Goal: Task Accomplishment & Management: Use online tool/utility

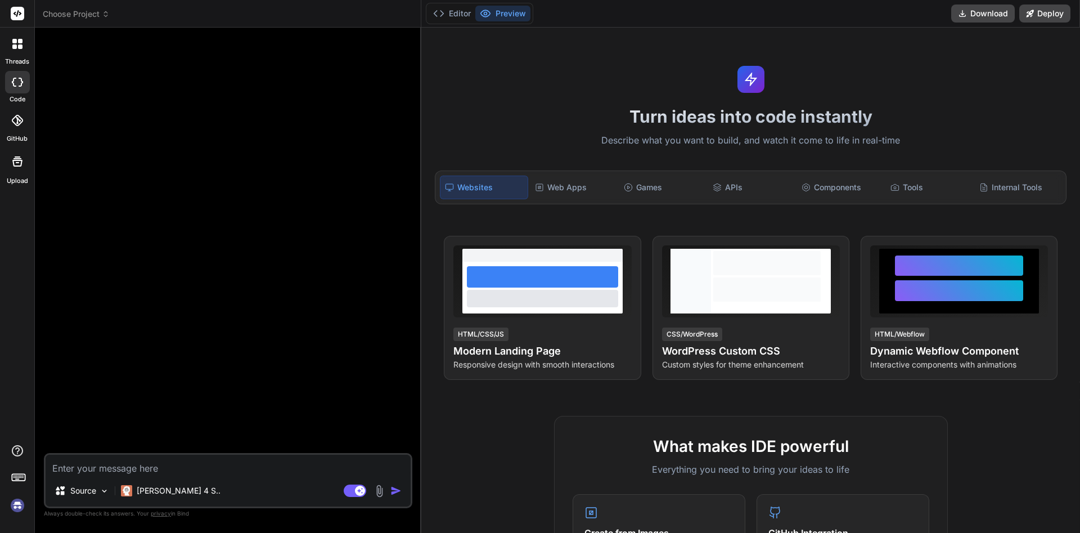
click at [195, 463] on textarea at bounding box center [228, 464] width 365 height 20
click at [147, 467] on textarea at bounding box center [228, 464] width 365 height 20
click at [102, 493] on img at bounding box center [105, 491] width 10 height 10
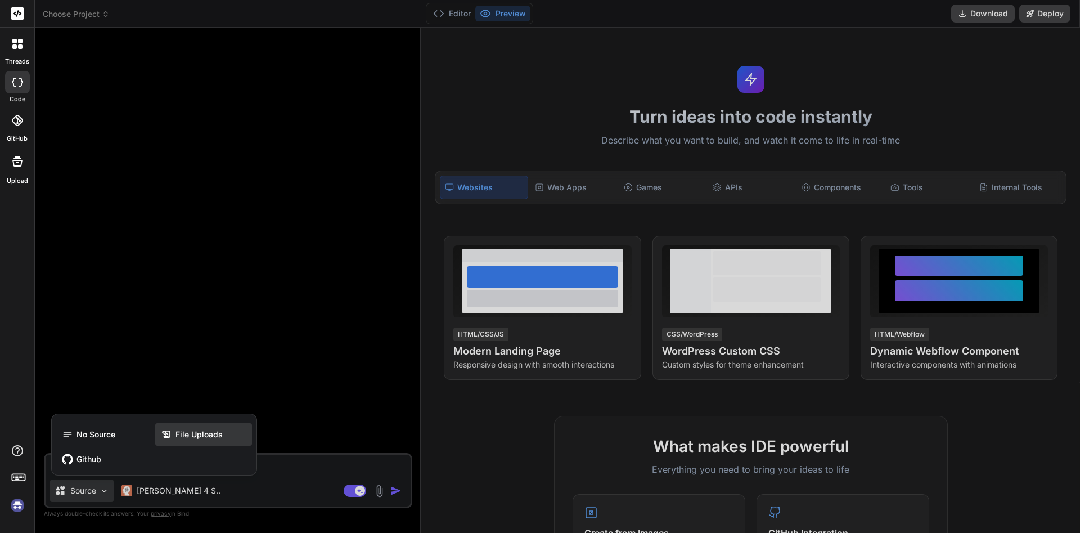
click at [188, 431] on span "File Uploads" at bounding box center [198, 434] width 47 height 11
type textarea "x"
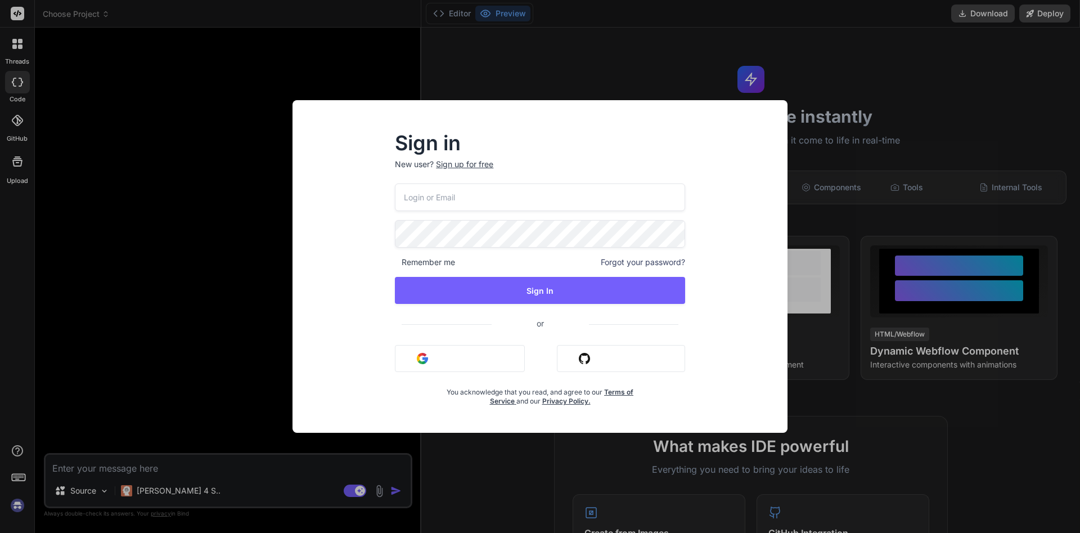
click at [479, 160] on div "Sign up for free" at bounding box center [464, 164] width 57 height 11
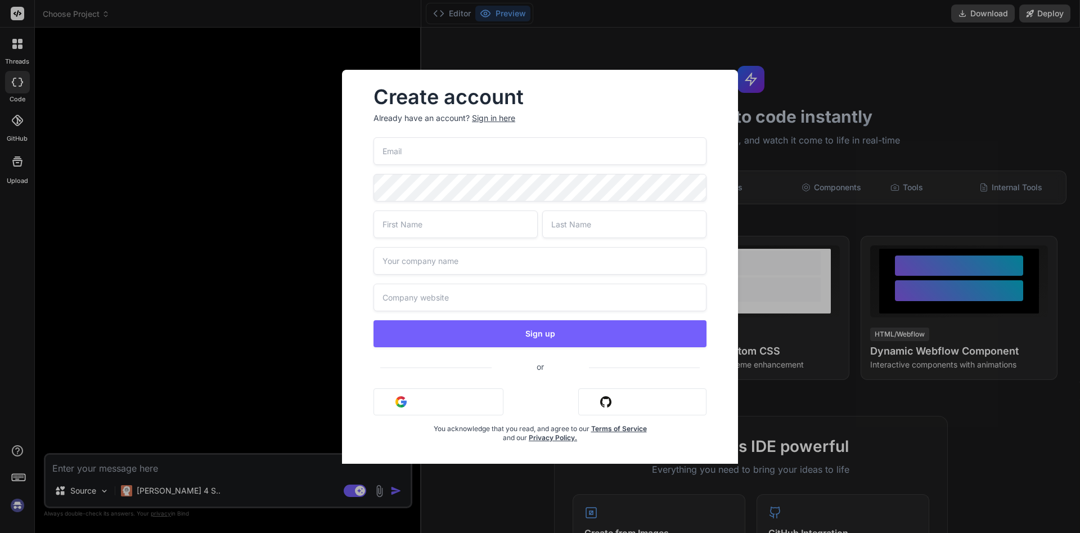
click at [489, 148] on input "email" at bounding box center [539, 151] width 333 height 28
paste input "dthrb@powerscrews.com"
click at [481, 150] on input "dthrb@powerscrews.com" at bounding box center [539, 151] width 333 height 28
drag, startPoint x: 481, startPoint y: 150, endPoint x: 479, endPoint y: 174, distance: 24.3
click at [479, 165] on input "dthrb@powerscrews.com" at bounding box center [539, 151] width 333 height 28
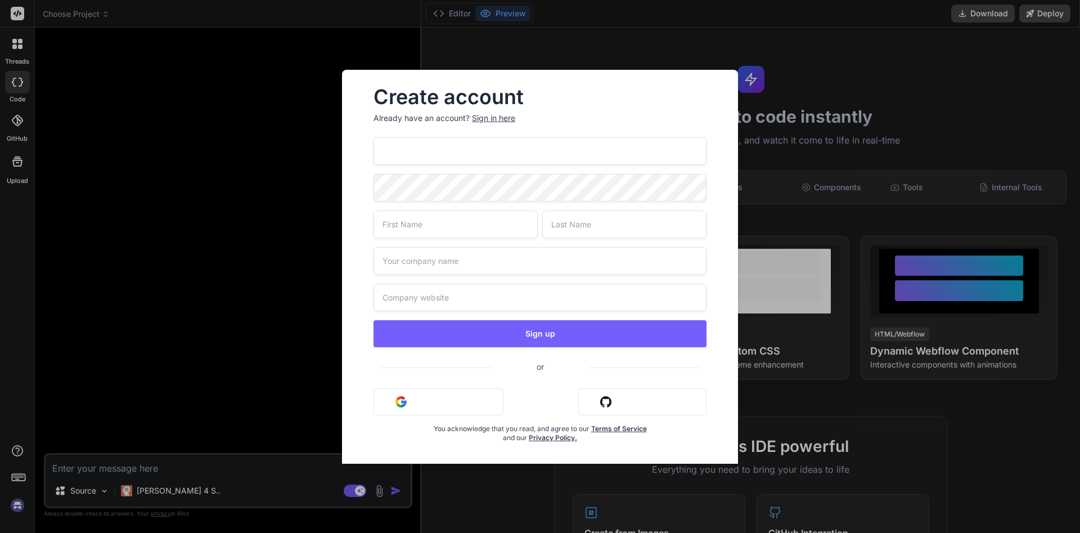
drag, startPoint x: 502, startPoint y: 153, endPoint x: 367, endPoint y: 149, distance: 134.5
click at [373, 149] on input "dthrb@powerscrews.com" at bounding box center [539, 151] width 333 height 28
click at [533, 150] on input "dthrb@powerscrews.com" at bounding box center [539, 151] width 333 height 28
type input "dthrb@powerscrews.com"
click at [483, 222] on input "text" at bounding box center [455, 224] width 164 height 28
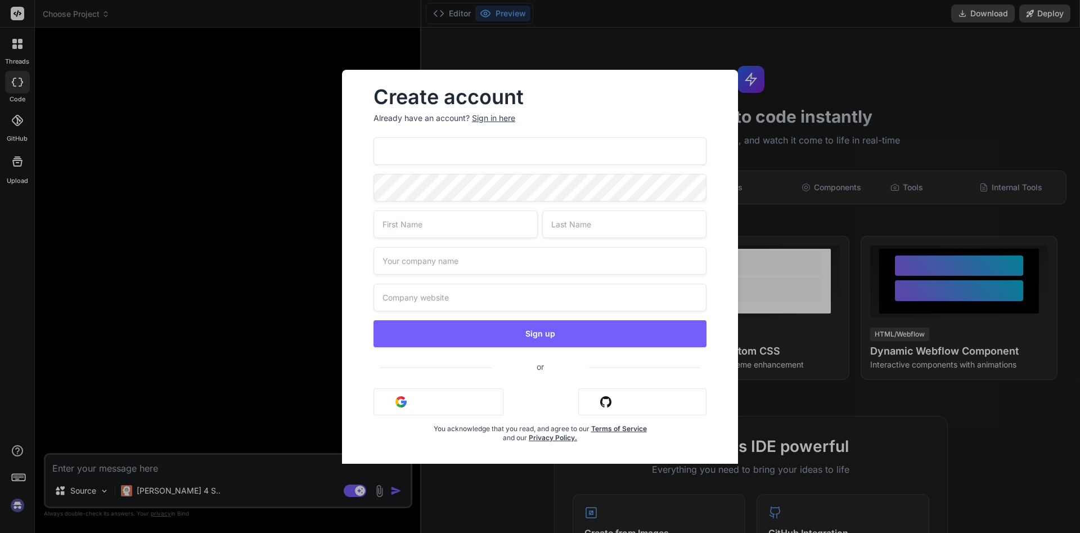
click at [481, 222] on input "text" at bounding box center [455, 224] width 164 height 28
type input "werwerw"
click at [603, 229] on input "text" at bounding box center [624, 224] width 164 height 28
type input "fsdfsdf"
click at [525, 258] on input "text" at bounding box center [539, 261] width 333 height 28
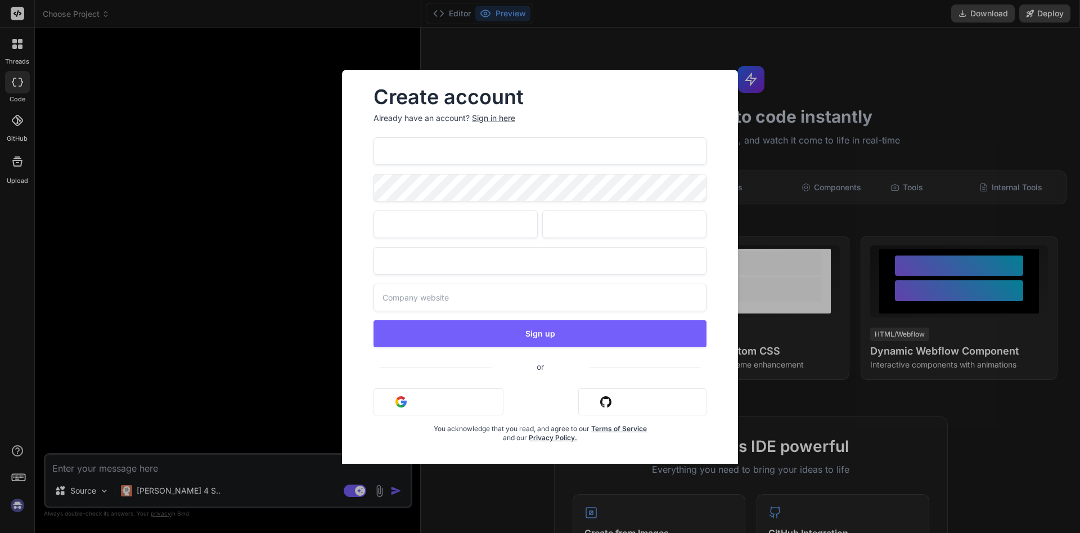
type input "rwer"
click at [461, 305] on input "text" at bounding box center [539, 297] width 333 height 28
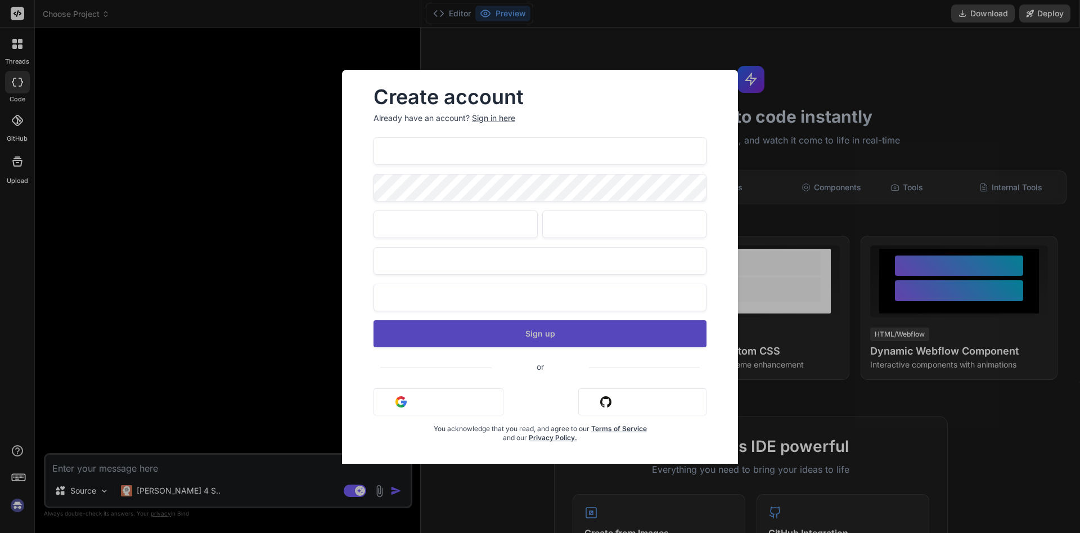
type input "dfssdf.com"
click at [495, 336] on button "Sign up" at bounding box center [539, 333] width 333 height 27
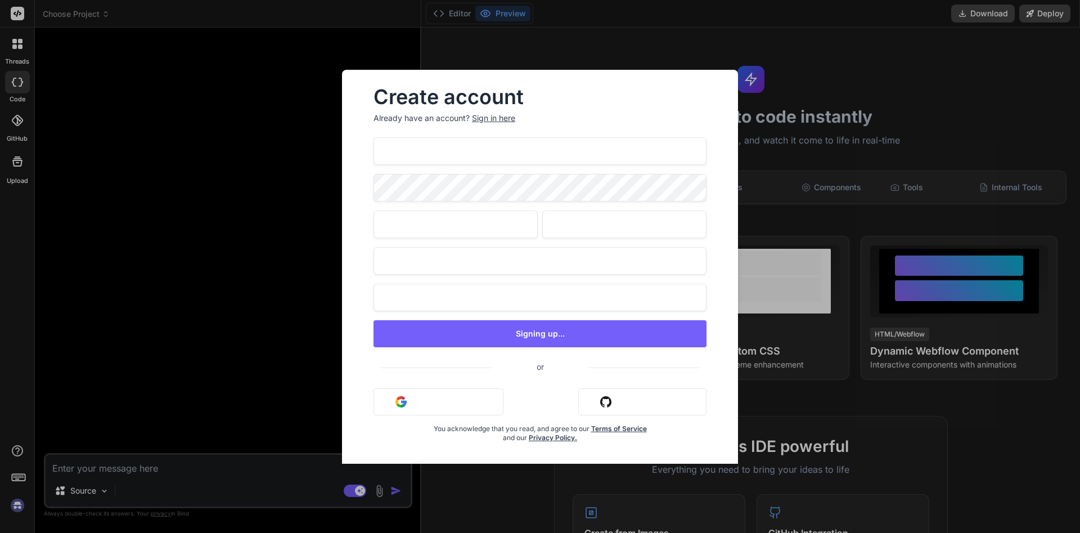
type textarea "x"
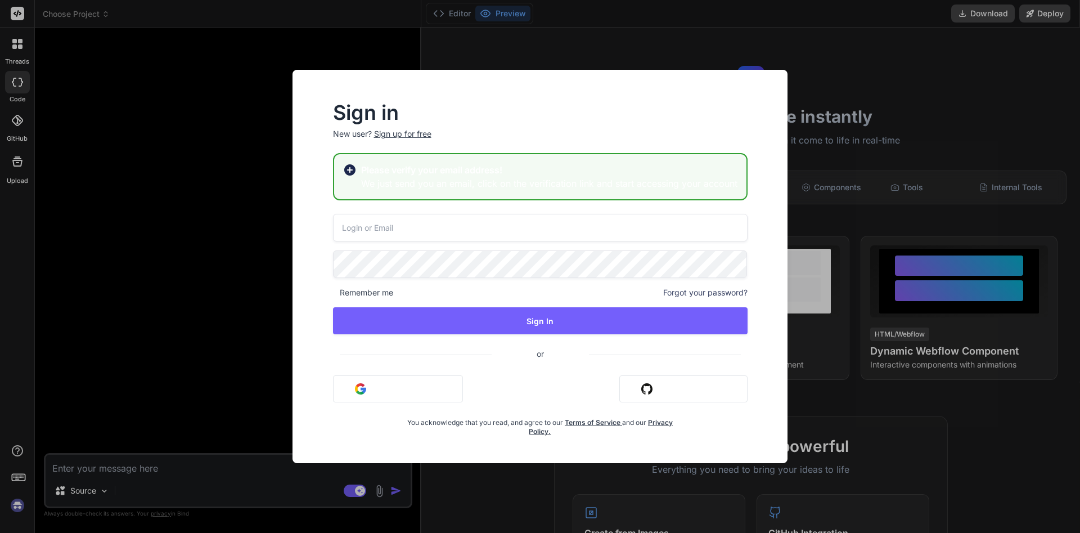
click at [486, 226] on input "email" at bounding box center [540, 228] width 414 height 28
paste input "dthrb@powerscrews.com"
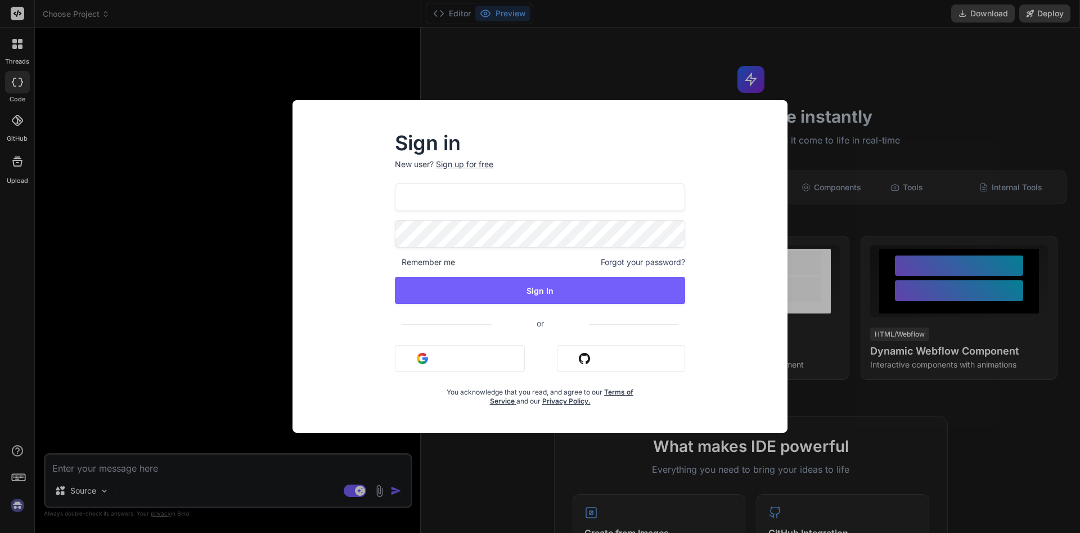
drag, startPoint x: 524, startPoint y: 195, endPoint x: 360, endPoint y: 187, distance: 163.8
click at [395, 187] on input "dthrb@powerscrews.com" at bounding box center [540, 197] width 290 height 28
type input "dthrb@powerscrews.com"
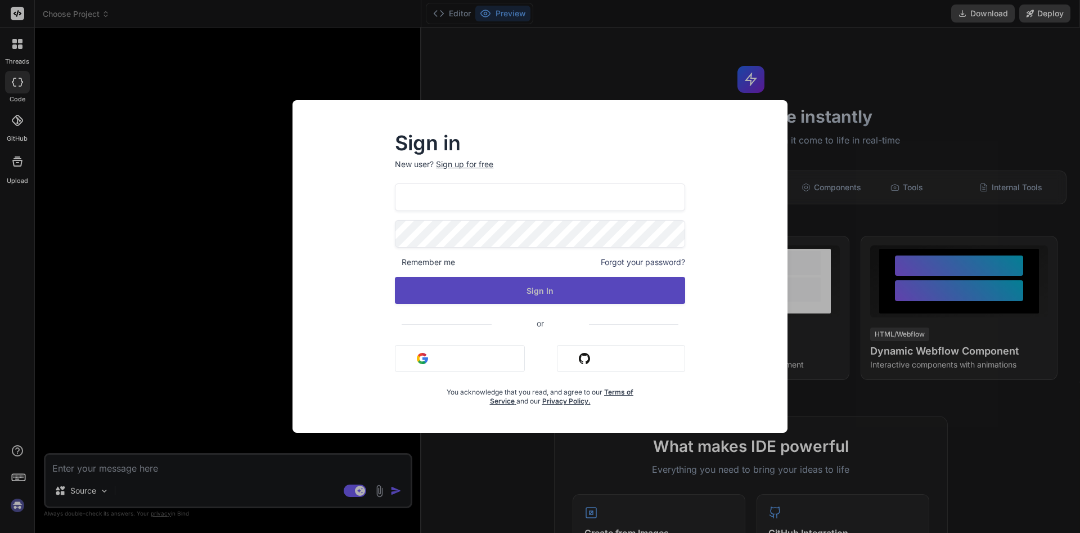
click at [523, 288] on button "Sign In" at bounding box center [540, 290] width 290 height 27
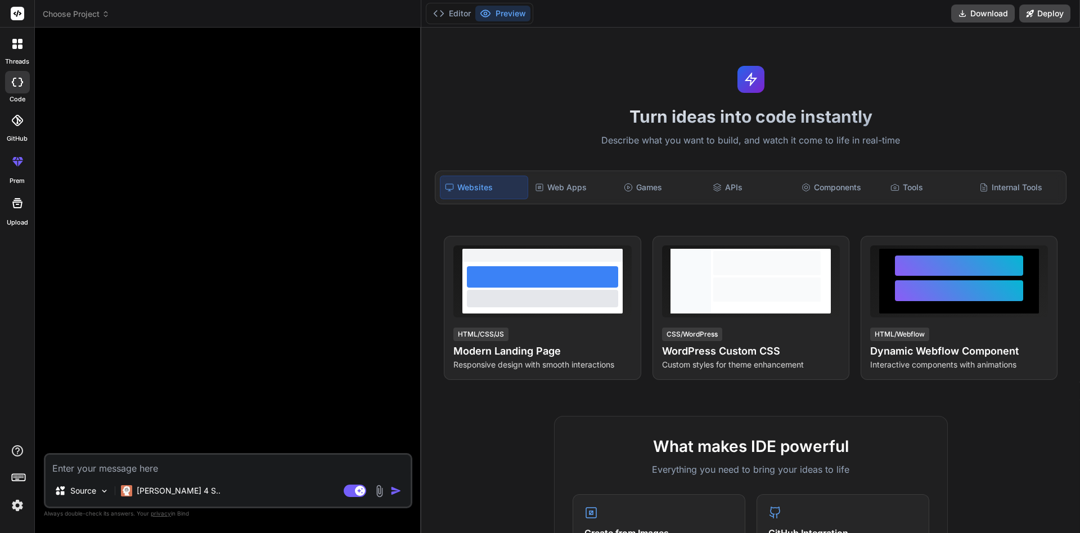
type textarea "x"
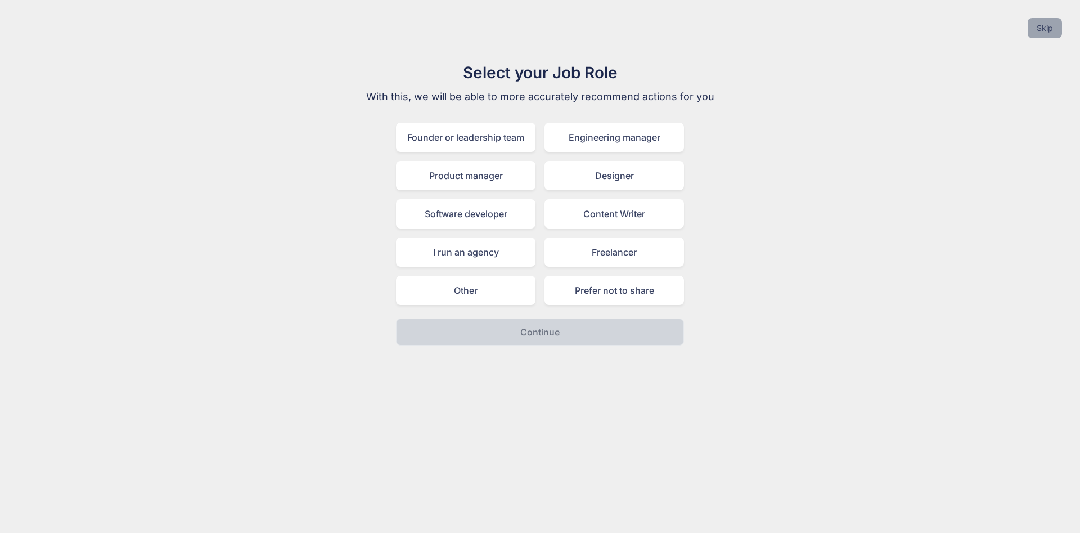
click at [1040, 24] on button "Skip" at bounding box center [1044, 28] width 34 height 20
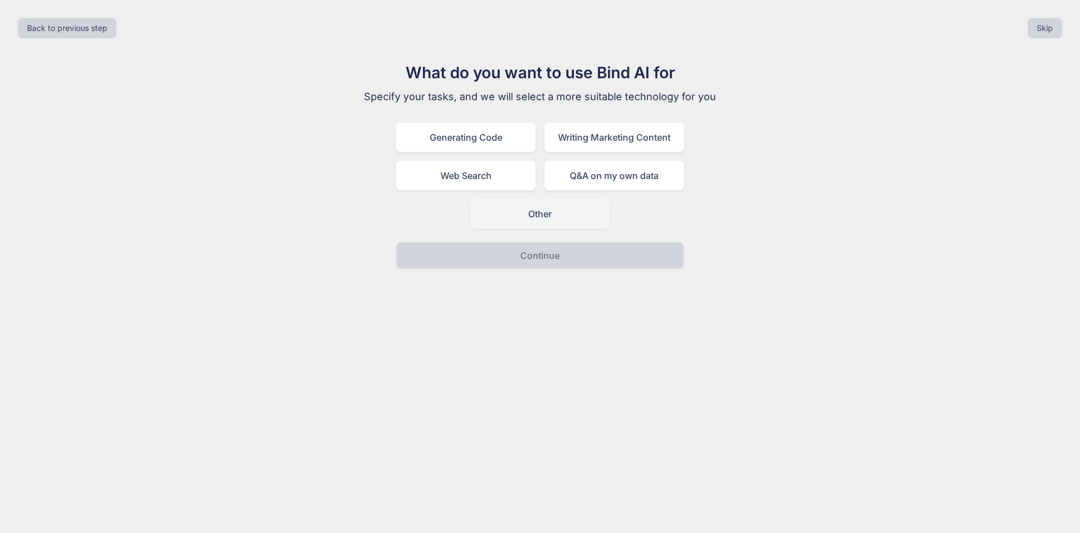
click at [533, 208] on div "Other" at bounding box center [539, 213] width 139 height 29
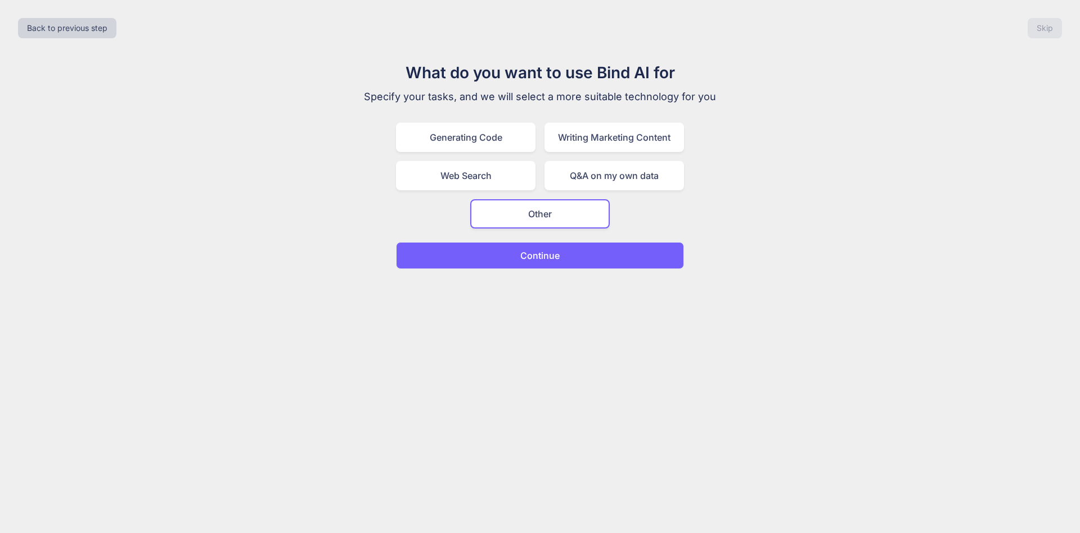
click at [524, 257] on p "Continue" at bounding box center [539, 255] width 39 height 13
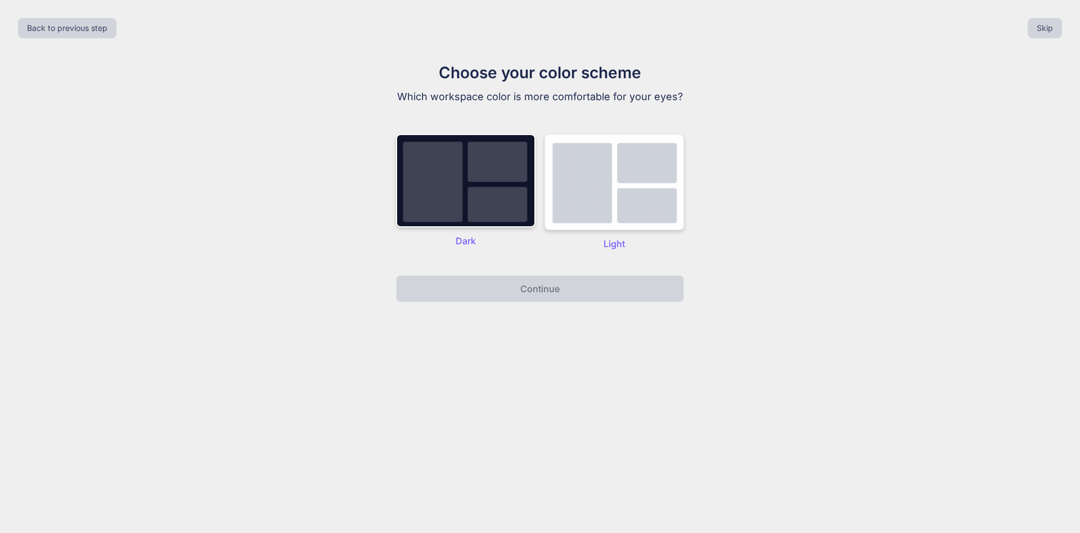
click at [628, 176] on img at bounding box center [613, 182] width 139 height 96
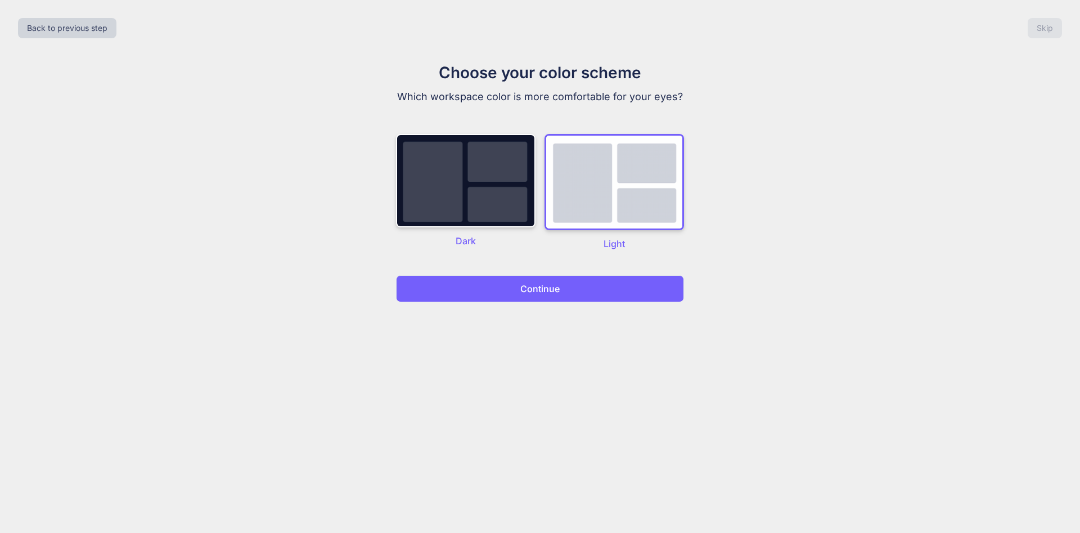
click at [589, 298] on button "Continue" at bounding box center [540, 288] width 288 height 27
click at [579, 285] on button "Continue" at bounding box center [540, 288] width 288 height 27
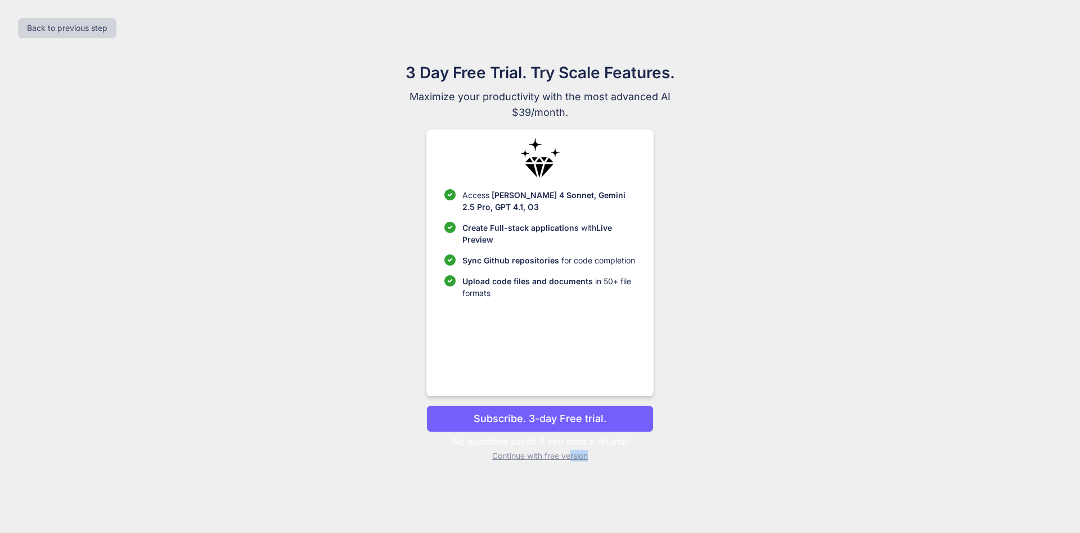
drag, startPoint x: 570, startPoint y: 456, endPoint x: 682, endPoint y: 477, distance: 114.6
click at [682, 477] on div "Back to previous step 3 Day Free Trial. Try Scale Features. Maximize your produ…" at bounding box center [540, 266] width 1080 height 533
click at [585, 418] on p "Subscribe. 3-day Free trial." at bounding box center [540, 418] width 133 height 15
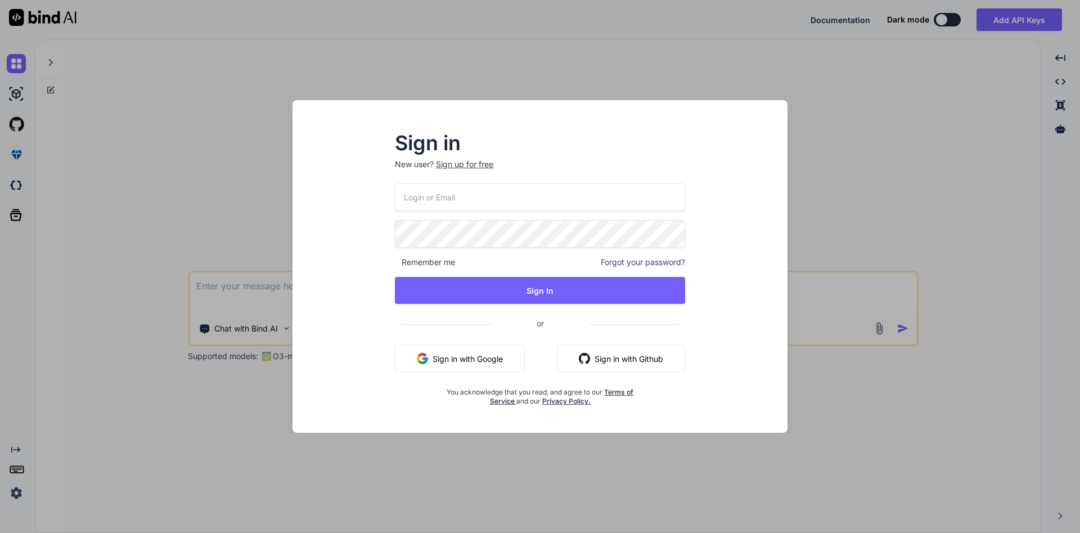
type textarea "x"
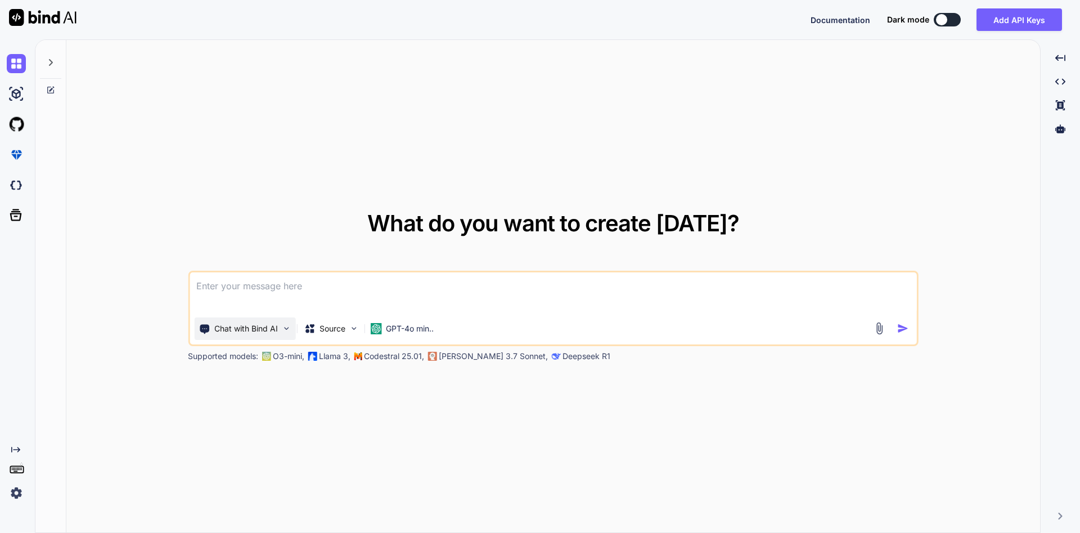
click at [292, 327] on div "Chat with Bind AI" at bounding box center [244, 328] width 101 height 22
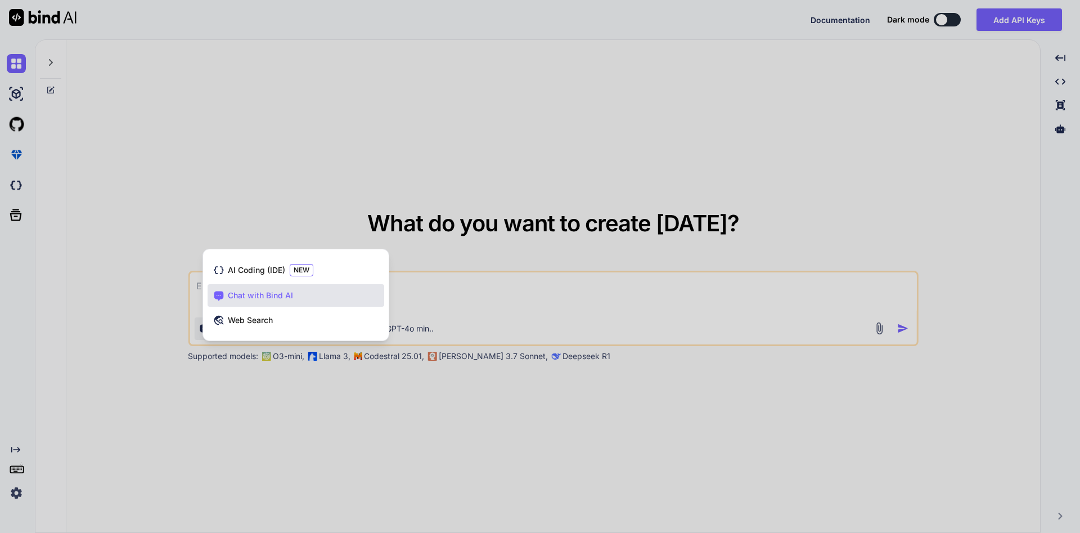
click at [527, 288] on div at bounding box center [540, 266] width 1080 height 533
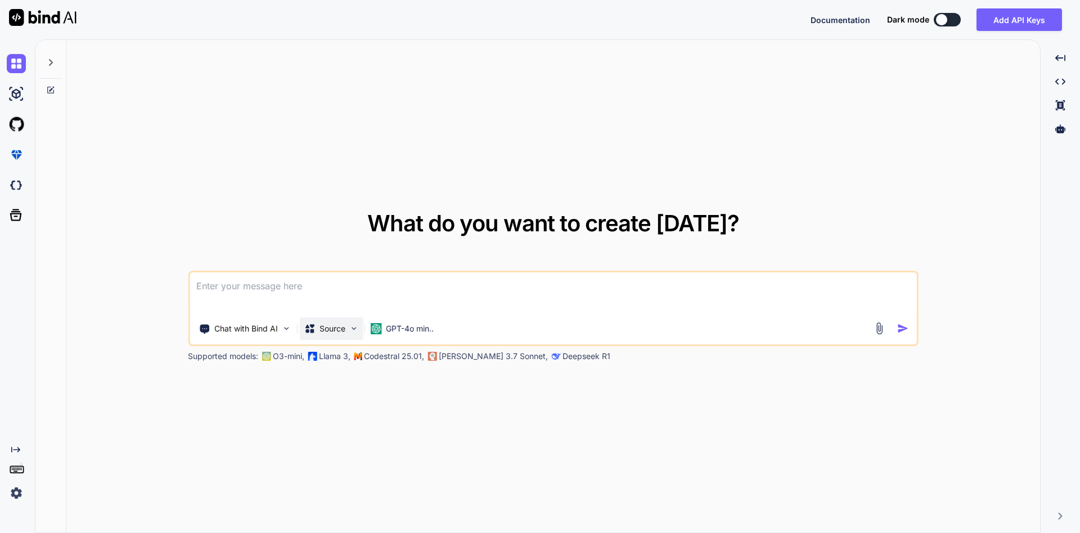
click at [356, 331] on img at bounding box center [354, 328] width 10 height 10
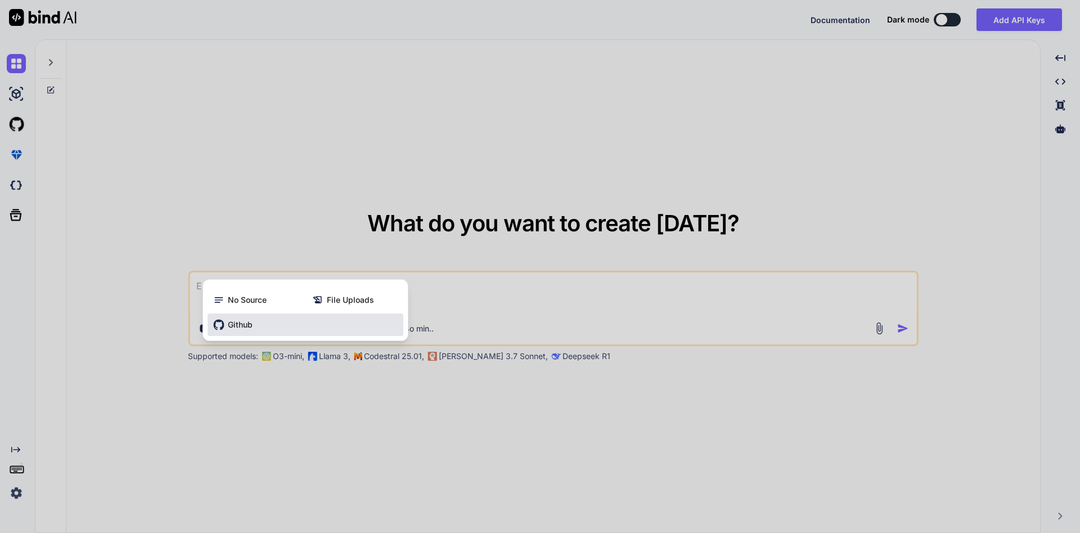
click at [264, 321] on div "Github" at bounding box center [306, 324] width 196 height 22
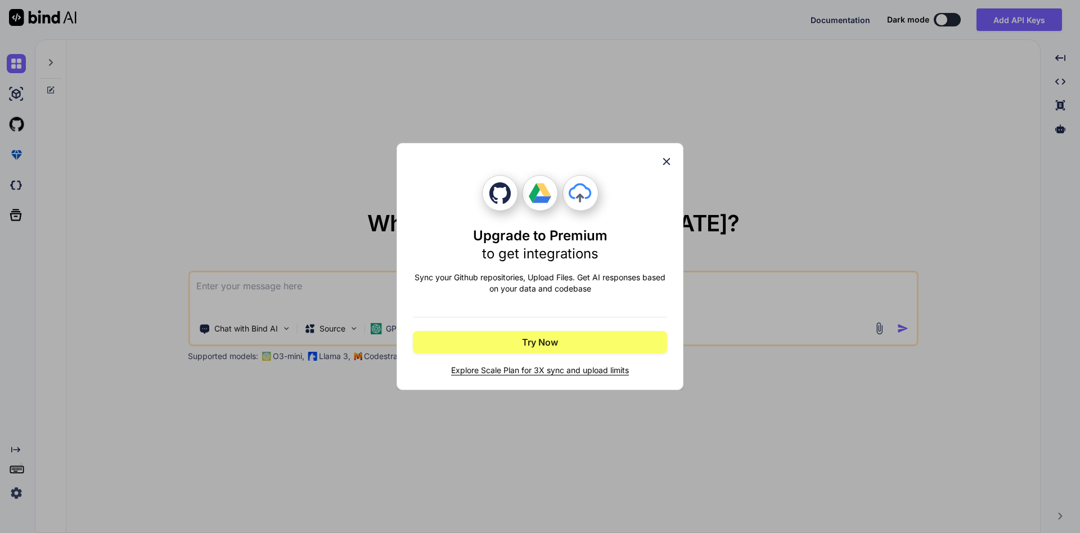
click at [667, 163] on icon at bounding box center [666, 161] width 7 height 7
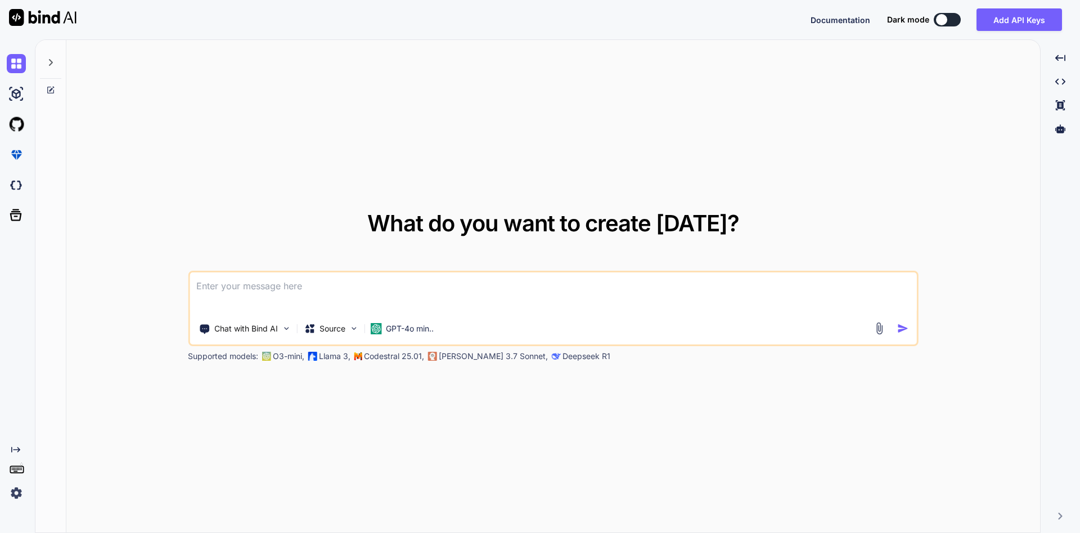
click at [877, 329] on img at bounding box center [879, 328] width 13 height 13
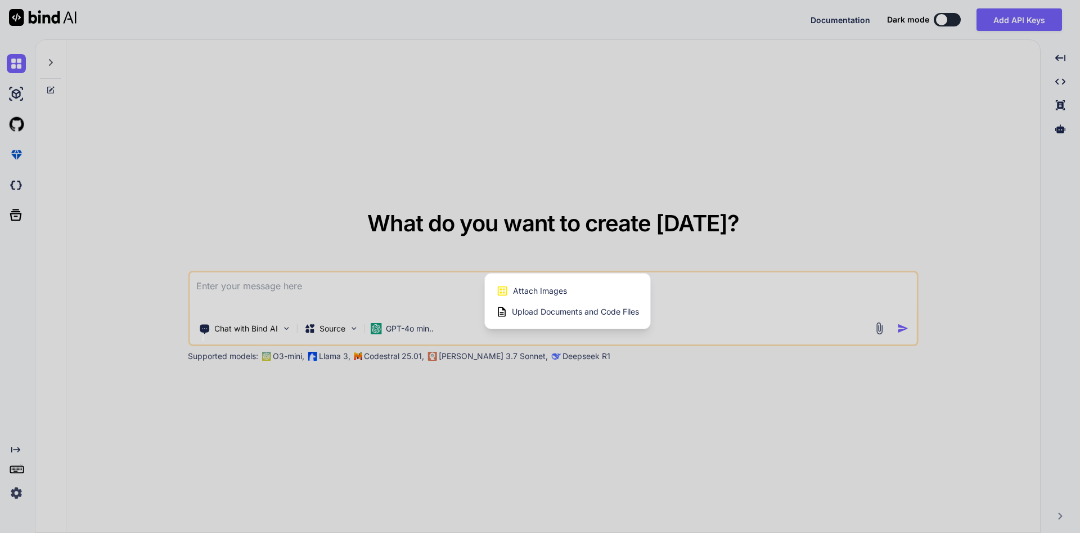
click at [579, 317] on span "Upload Documents and Code Files" at bounding box center [575, 311] width 127 height 11
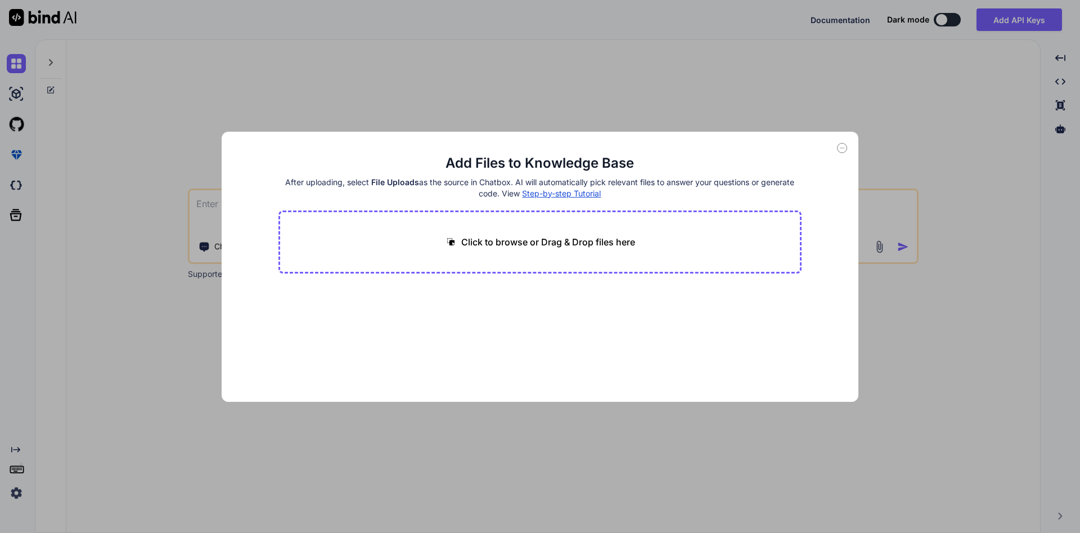
click at [906, 145] on div "Add Files to Knowledge Base After uploading, select File Uploads as the source …" at bounding box center [540, 266] width 1080 height 533
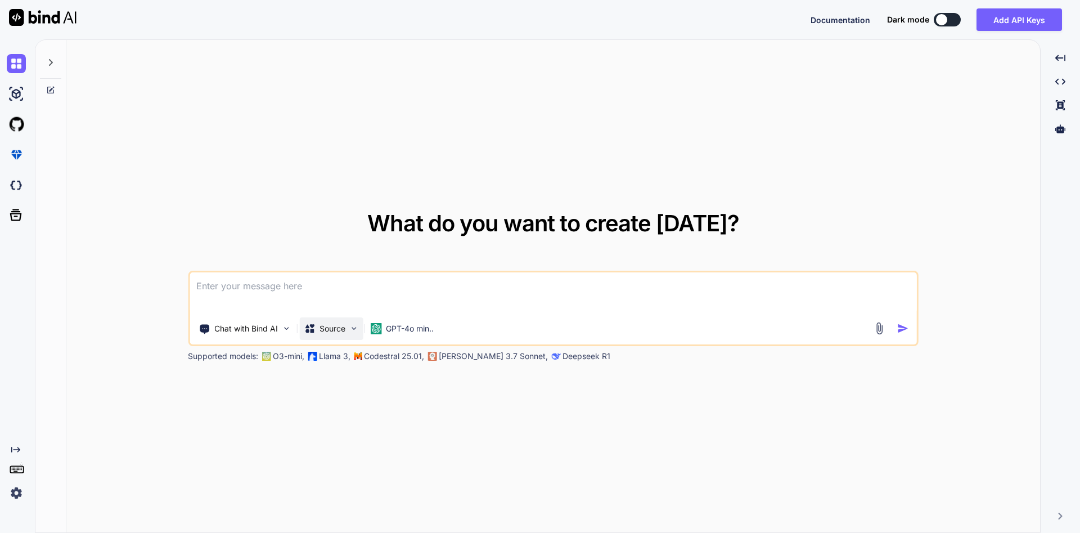
click at [347, 335] on div "Source" at bounding box center [331, 328] width 64 height 22
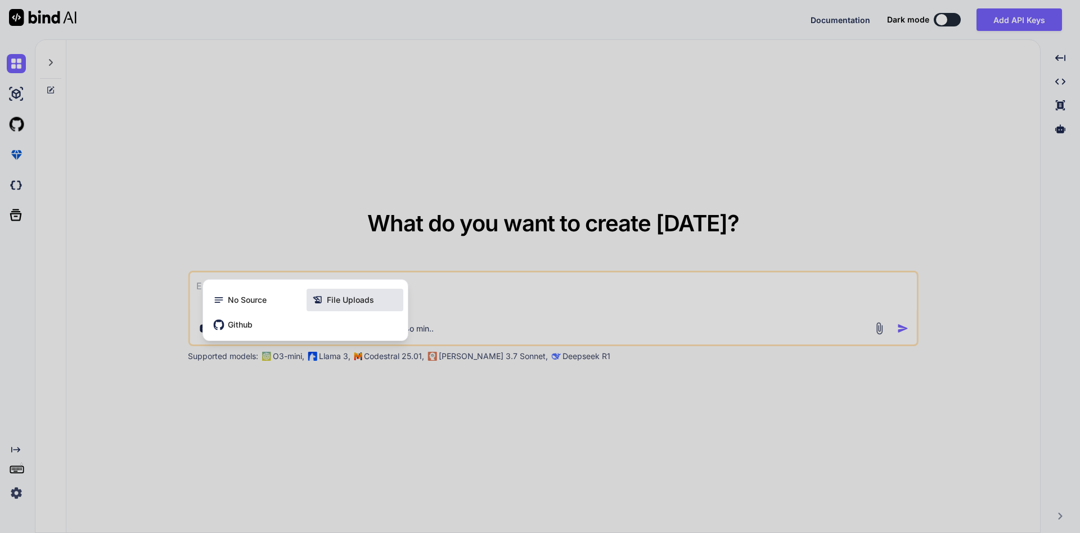
click at [360, 304] on span "File Uploads" at bounding box center [350, 299] width 47 height 11
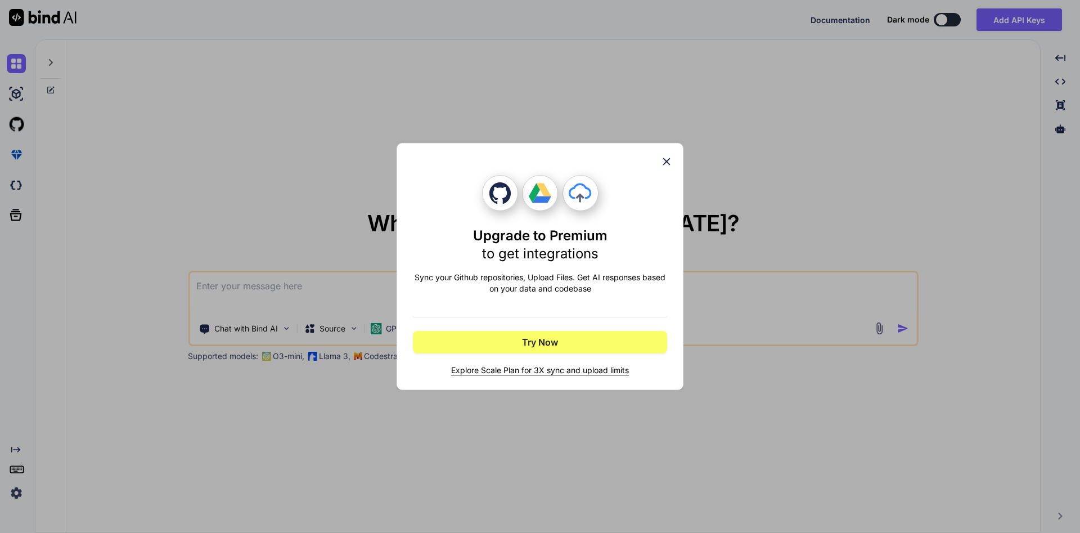
click at [670, 160] on icon at bounding box center [666, 161] width 12 height 12
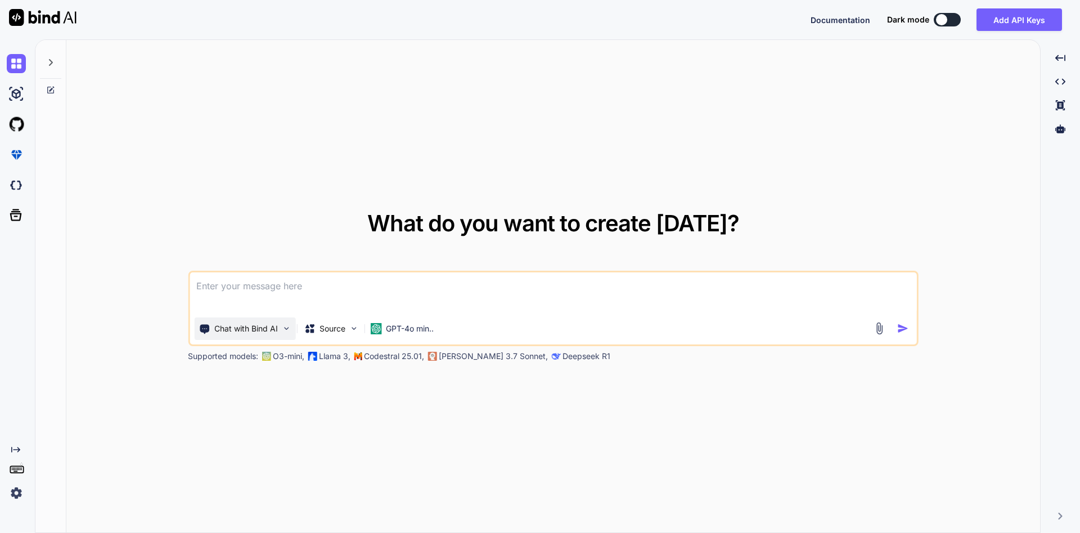
click at [283, 333] on div "Chat with Bind AI" at bounding box center [244, 328] width 101 height 22
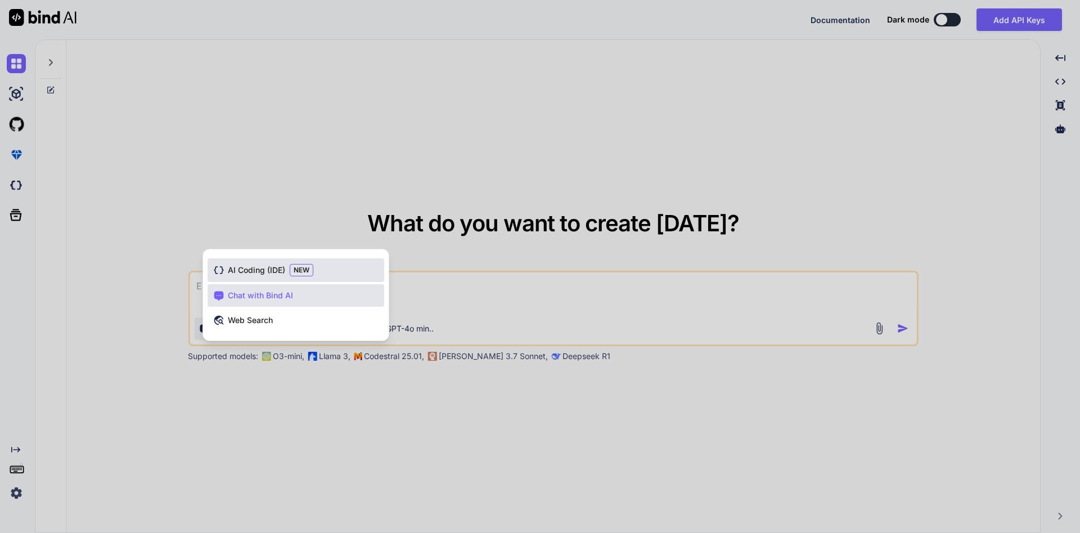
click at [288, 266] on div "AI Coding (IDE) NEW" at bounding box center [296, 270] width 177 height 24
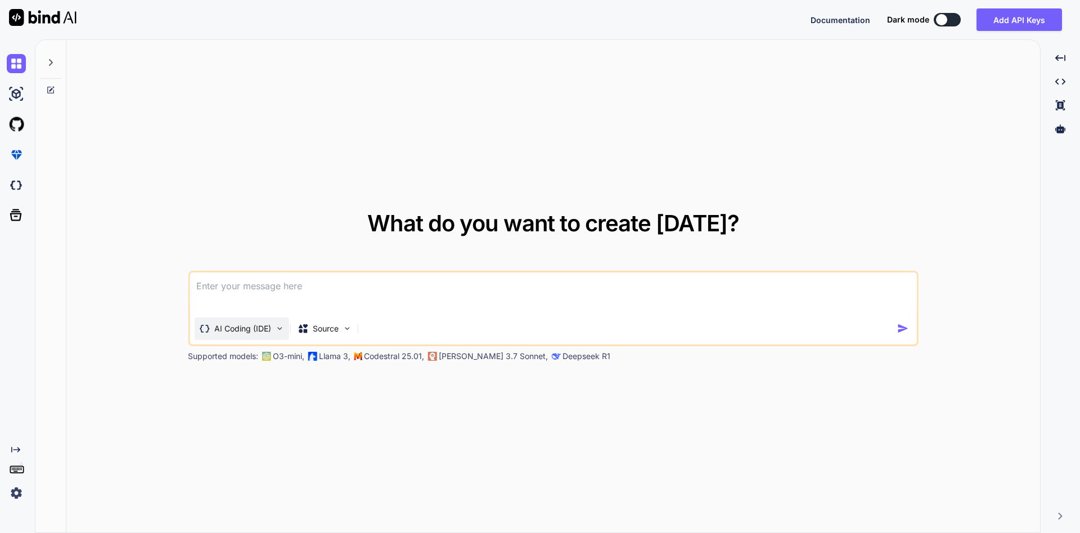
click at [281, 332] on div "AI Coding (IDE)" at bounding box center [241, 328] width 94 height 22
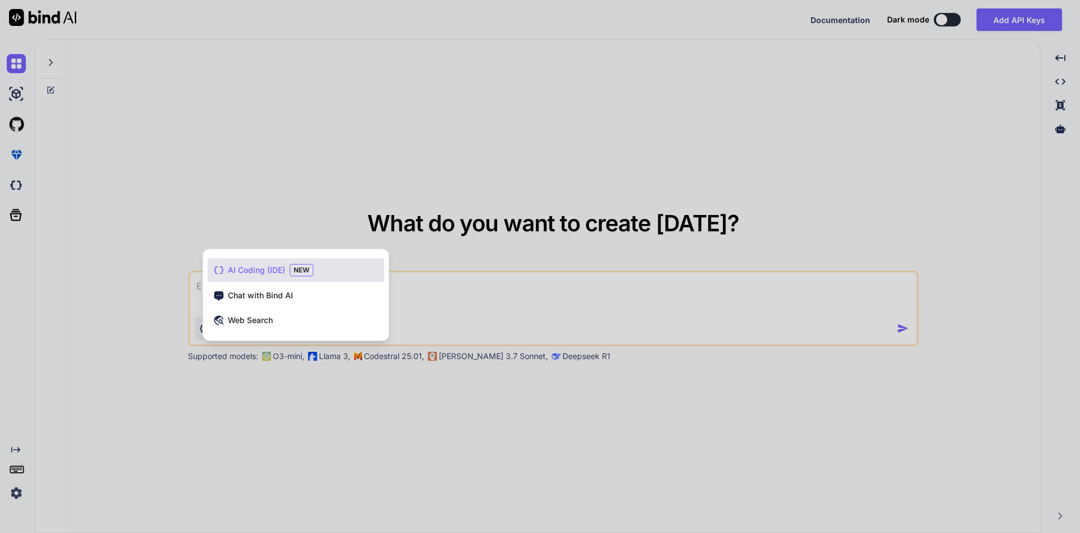
click at [477, 292] on div at bounding box center [540, 266] width 1080 height 533
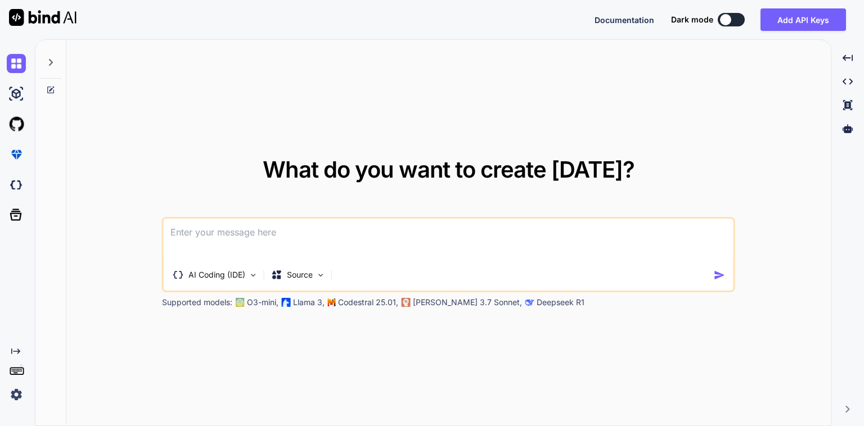
type textarea "x"
